Goal: Browse casually

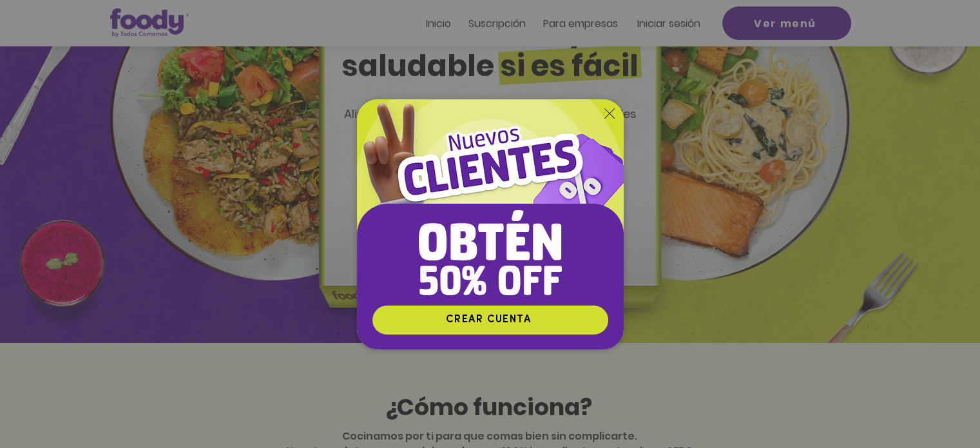
click at [609, 111] on icon "Volver al sitio" at bounding box center [609, 113] width 10 height 10
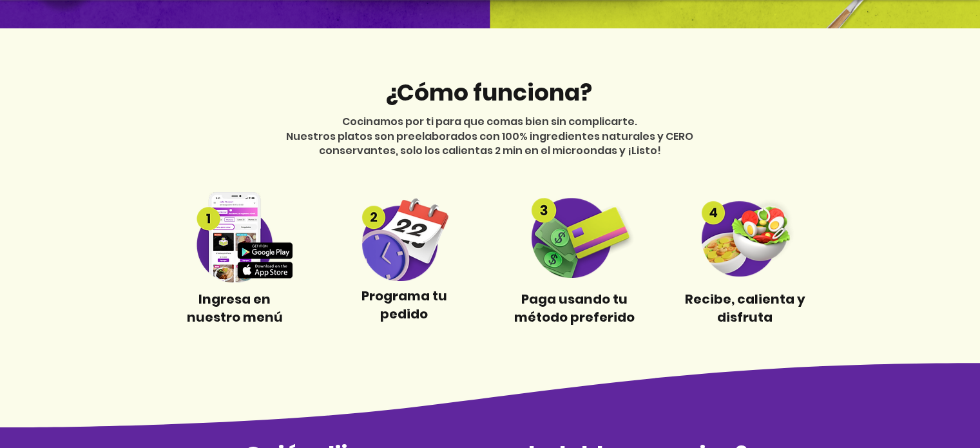
scroll to position [461, 0]
click at [229, 251] on img at bounding box center [235, 237] width 120 height 91
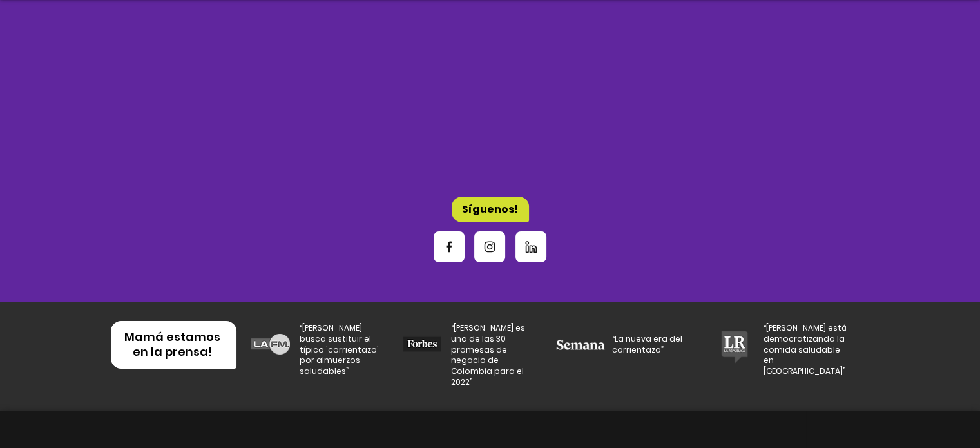
scroll to position [4229, 0]
click at [452, 238] on icon "Facebook" at bounding box center [449, 246] width 16 height 16
click at [494, 231] on span "Instagram" at bounding box center [489, 246] width 31 height 31
click at [487, 240] on icon "Instagram" at bounding box center [490, 247] width 14 height 14
click at [536, 238] on icon "Linkedin" at bounding box center [531, 246] width 16 height 16
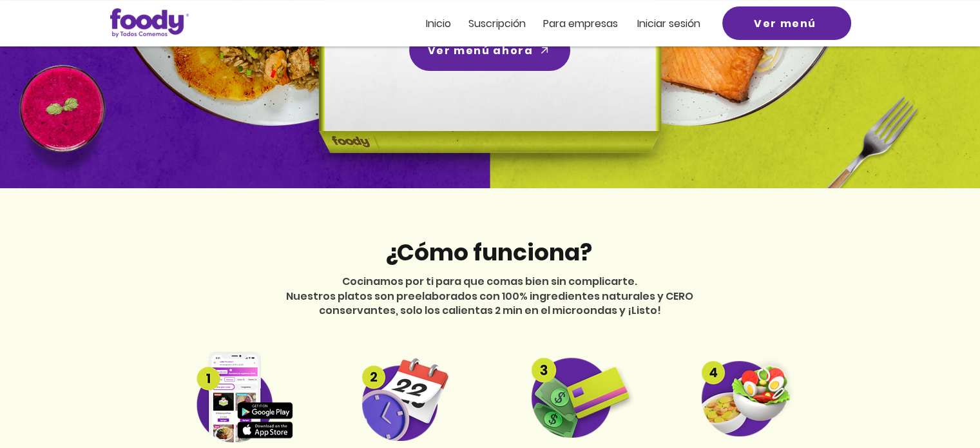
scroll to position [301, 0]
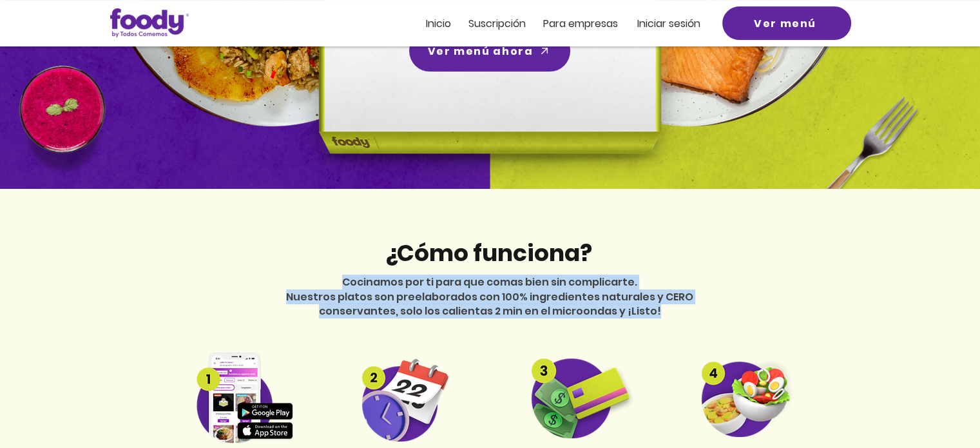
drag, startPoint x: 345, startPoint y: 280, endPoint x: 656, endPoint y: 314, distance: 313.1
click at [656, 314] on div "Cocinamos por ti para que comas bien sin complicarte. Nuestros platos son preel…" at bounding box center [490, 296] width 450 height 43
copy div "Cocinamos por ti para que comas bien sin complicarte. Nuestros platos son preel…"
